Goal: Task Accomplishment & Management: Use online tool/utility

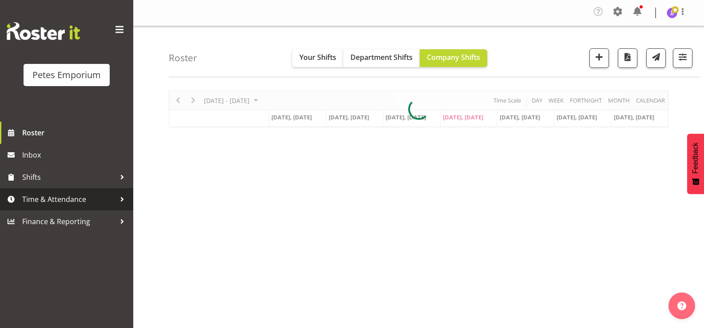
click at [46, 197] on span "Time & Attendance" at bounding box center [68, 199] width 93 height 13
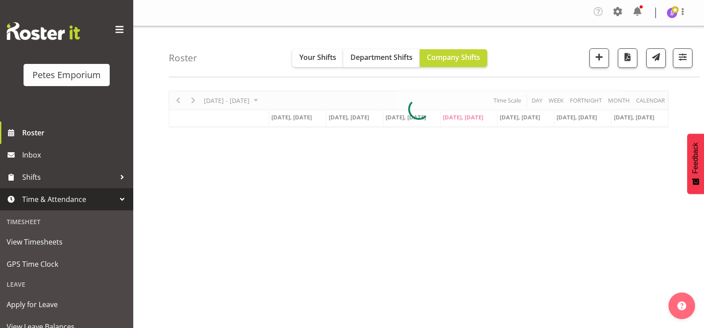
scroll to position [79, 0]
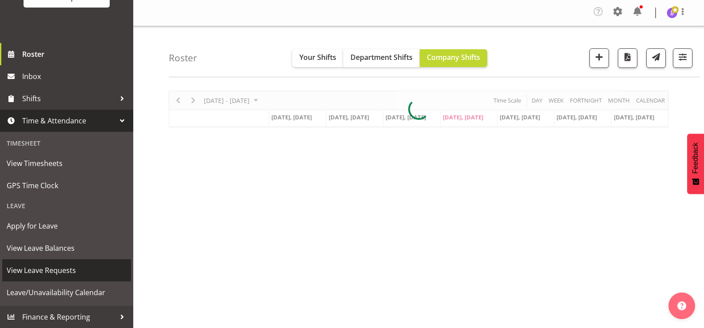
click at [63, 271] on span "View Leave Requests" at bounding box center [67, 270] width 120 height 13
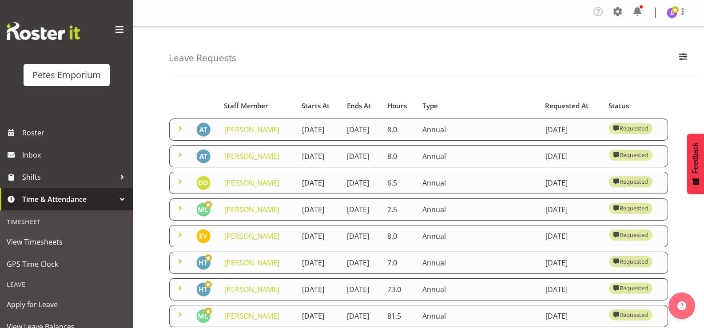
click at [178, 160] on span at bounding box center [180, 155] width 11 height 11
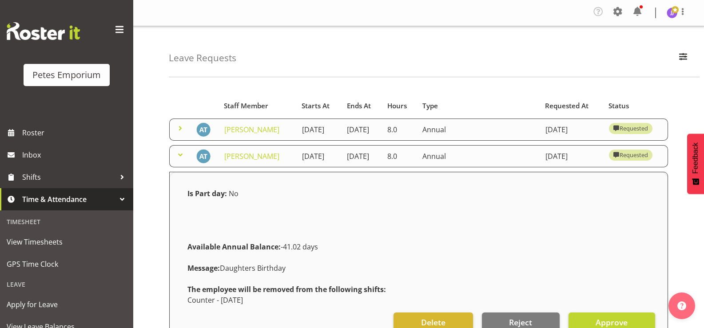
click at [178, 160] on span at bounding box center [180, 155] width 11 height 11
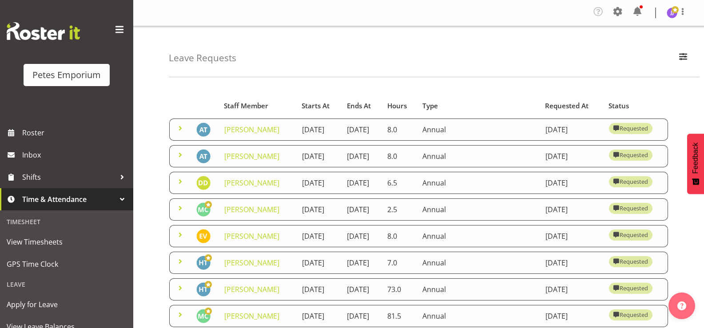
click at [178, 133] on span at bounding box center [180, 128] width 11 height 11
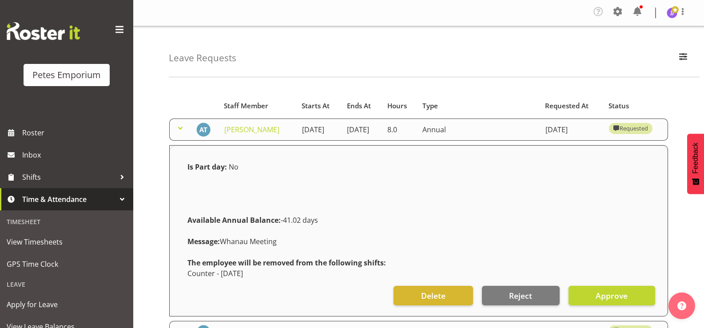
click at [178, 133] on span at bounding box center [180, 128] width 11 height 11
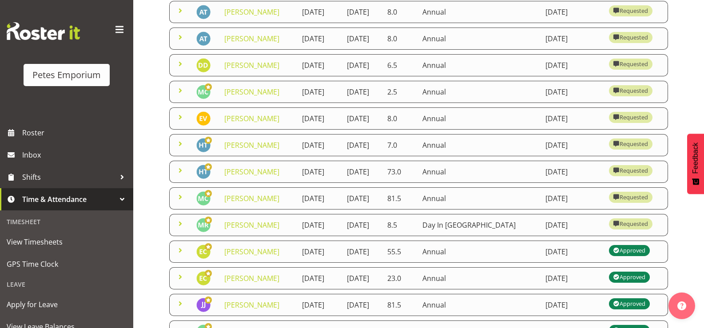
scroll to position [133, 0]
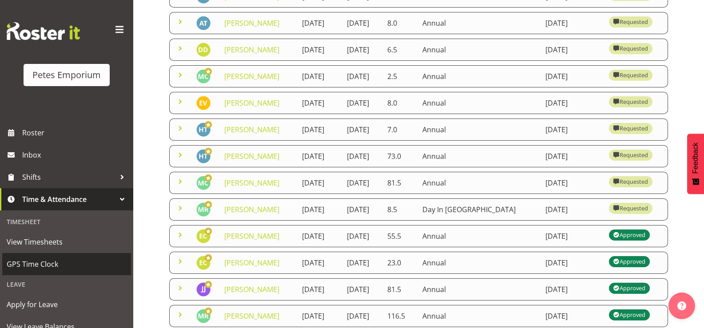
click at [49, 264] on span "GPS Time Clock" at bounding box center [67, 264] width 120 height 13
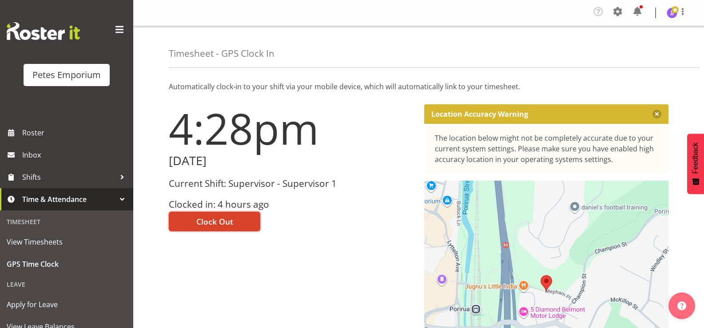
click at [211, 218] on span "Clock Out" at bounding box center [214, 222] width 37 height 12
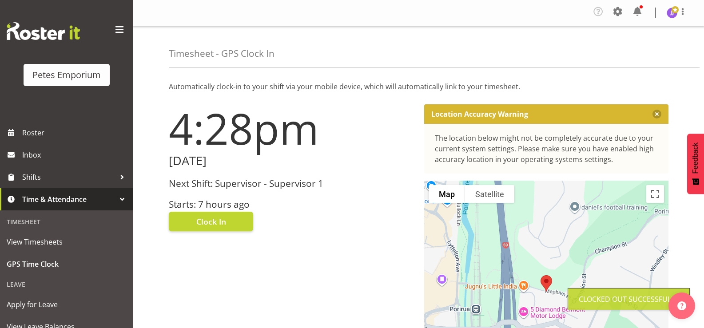
click at [675, 15] on img at bounding box center [672, 13] width 11 height 11
click at [645, 48] on link "Log Out" at bounding box center [645, 49] width 85 height 16
